Goal: Transaction & Acquisition: Purchase product/service

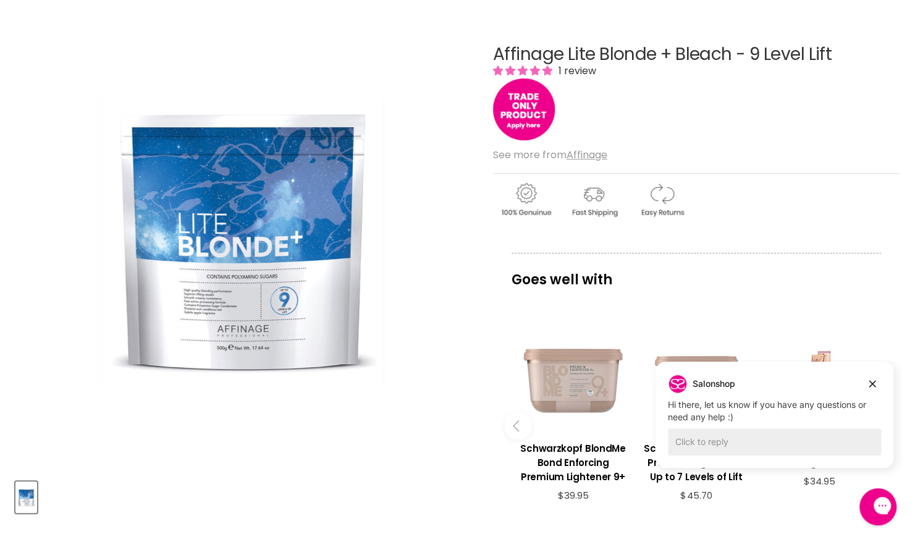
scroll to position [136, 0]
click at [872, 385] on icon "Dismiss campaign" at bounding box center [872, 383] width 12 height 15
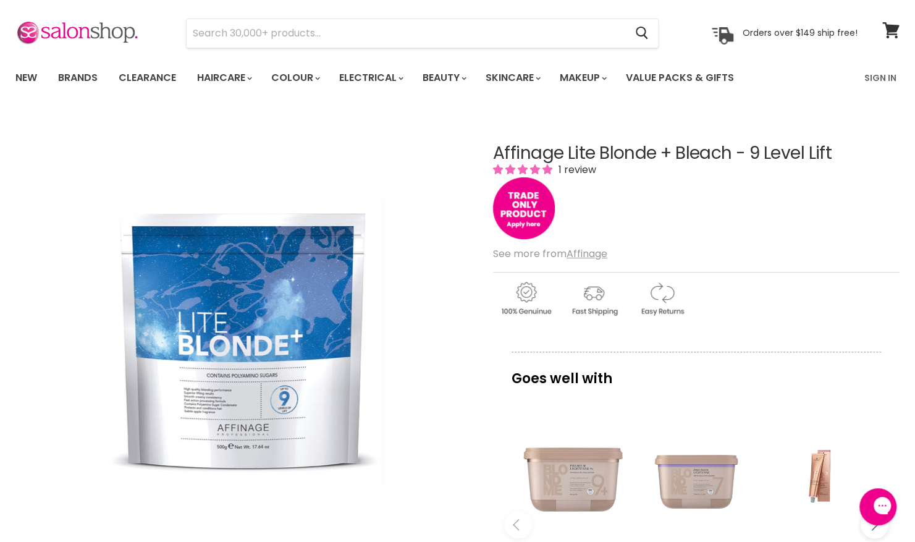
scroll to position [0, 0]
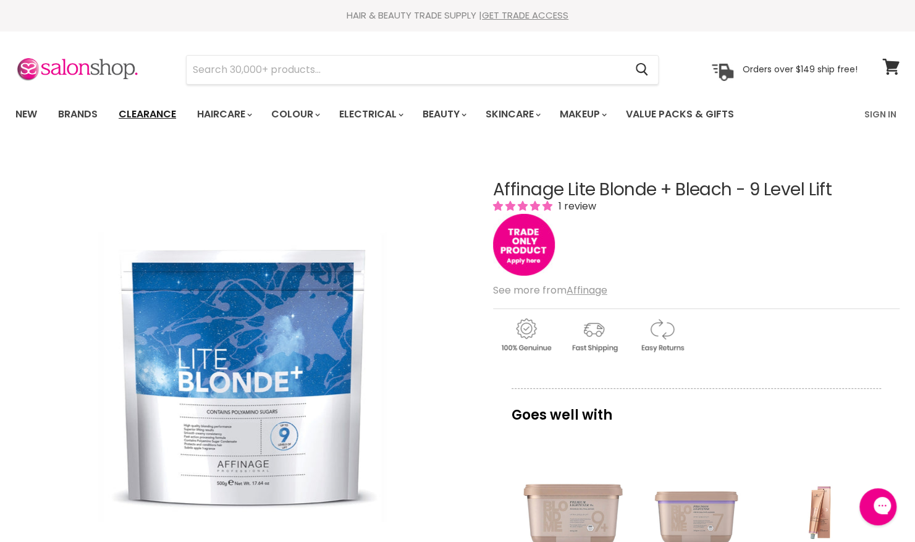
click at [161, 116] on link "Clearance" at bounding box center [147, 114] width 76 height 26
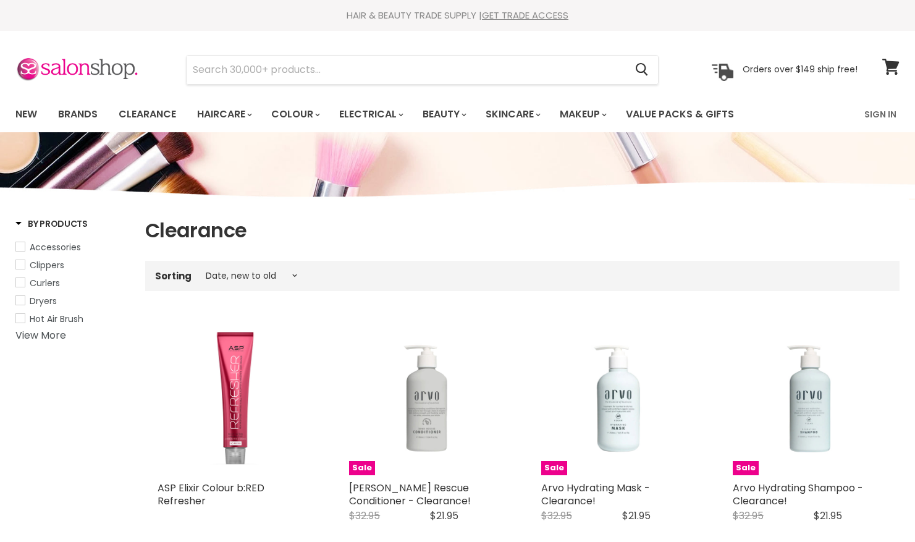
select select "created-descending"
click at [80, 116] on link "Brands" at bounding box center [78, 114] width 58 height 26
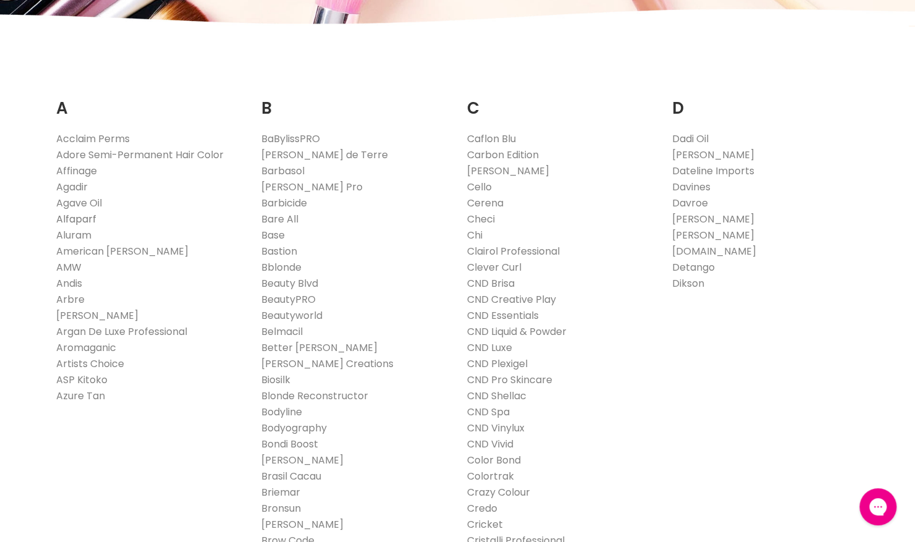
click at [82, 221] on link "Alfaparf" at bounding box center [76, 219] width 40 height 14
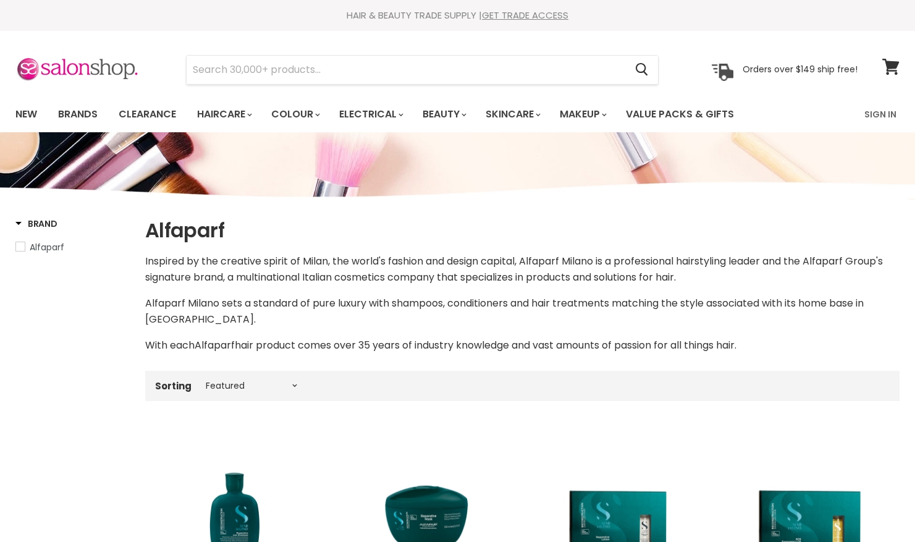
select select "manual"
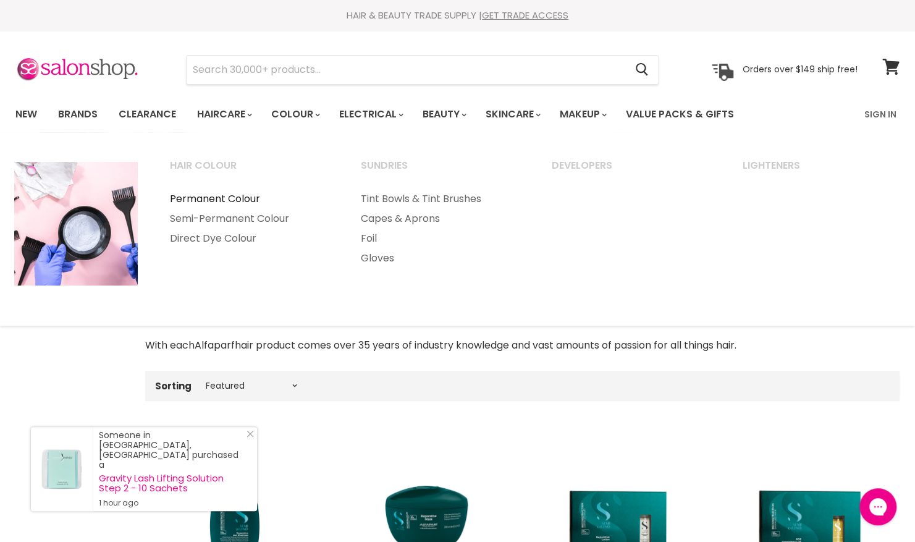
click at [254, 198] on link "Permanent Colour" at bounding box center [248, 199] width 188 height 20
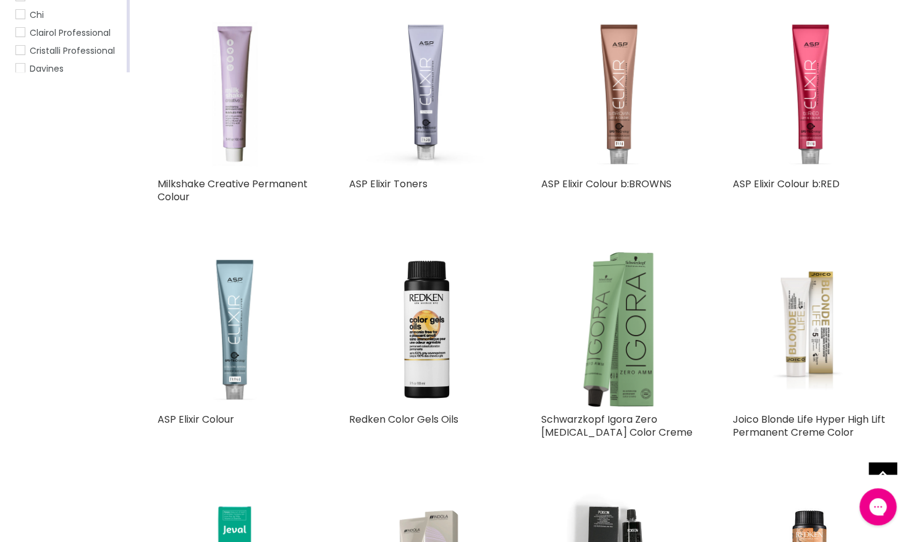
scroll to position [315, 0]
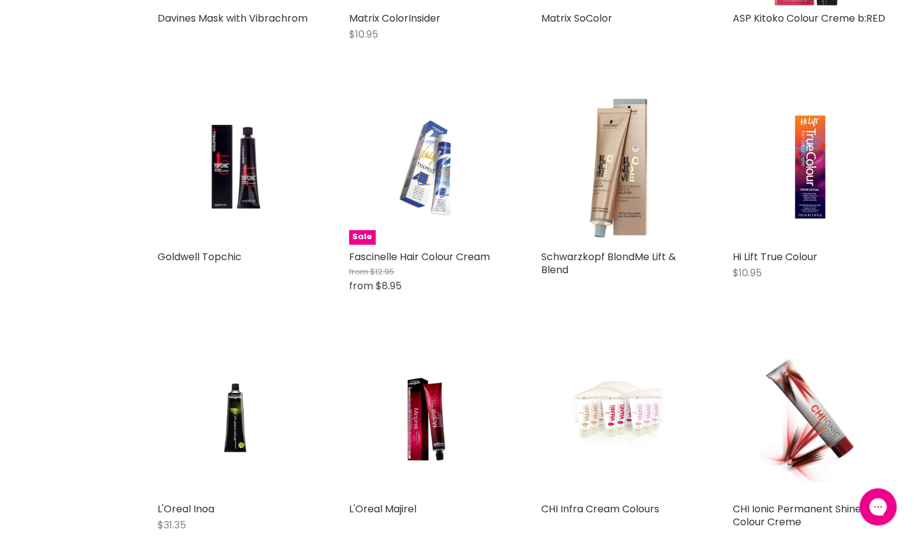
scroll to position [3321, 0]
